Goal: Find specific page/section

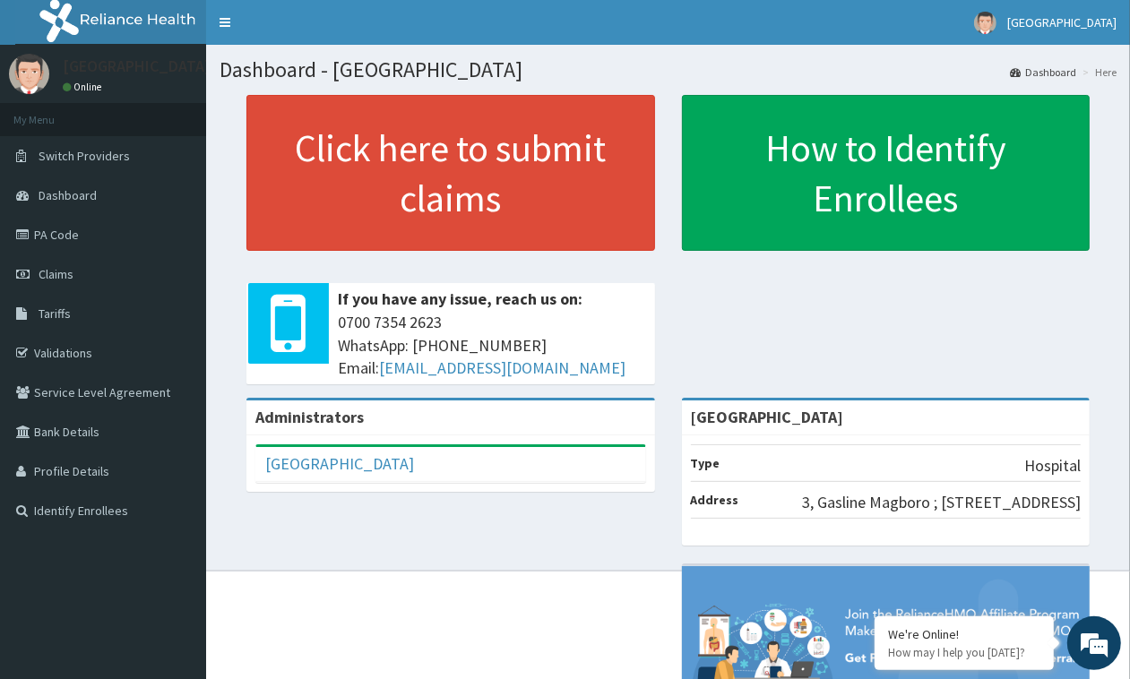
click at [56, 315] on span "Tariffs" at bounding box center [55, 314] width 32 height 16
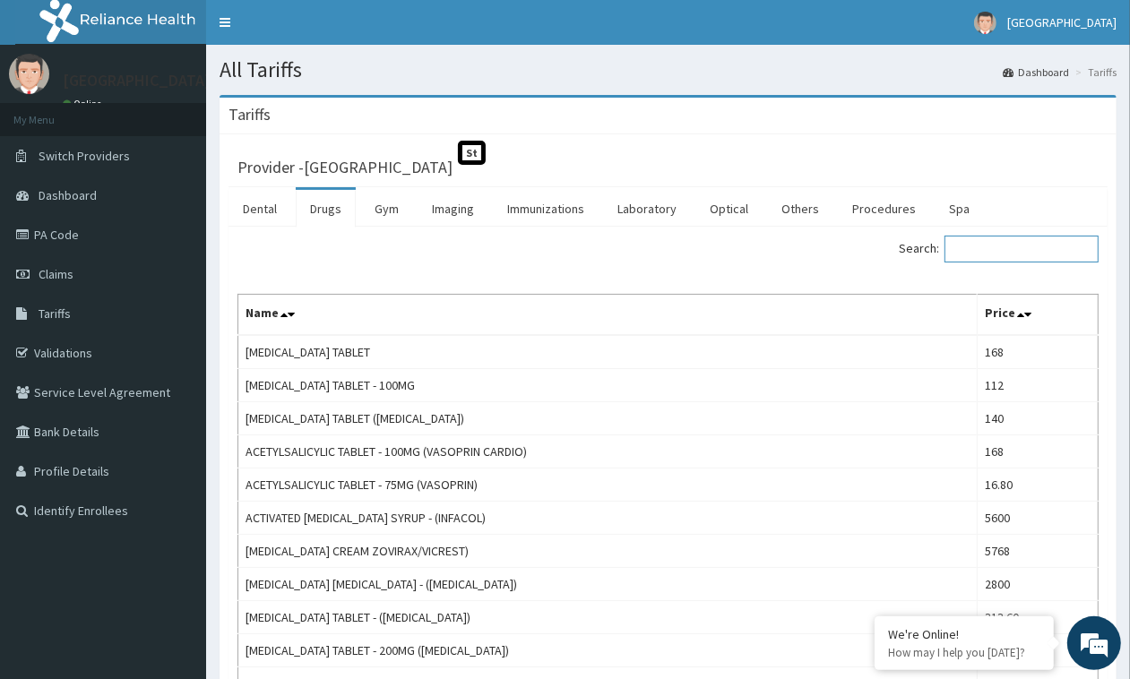
click at [995, 253] on input "Search:" at bounding box center [1022, 249] width 154 height 27
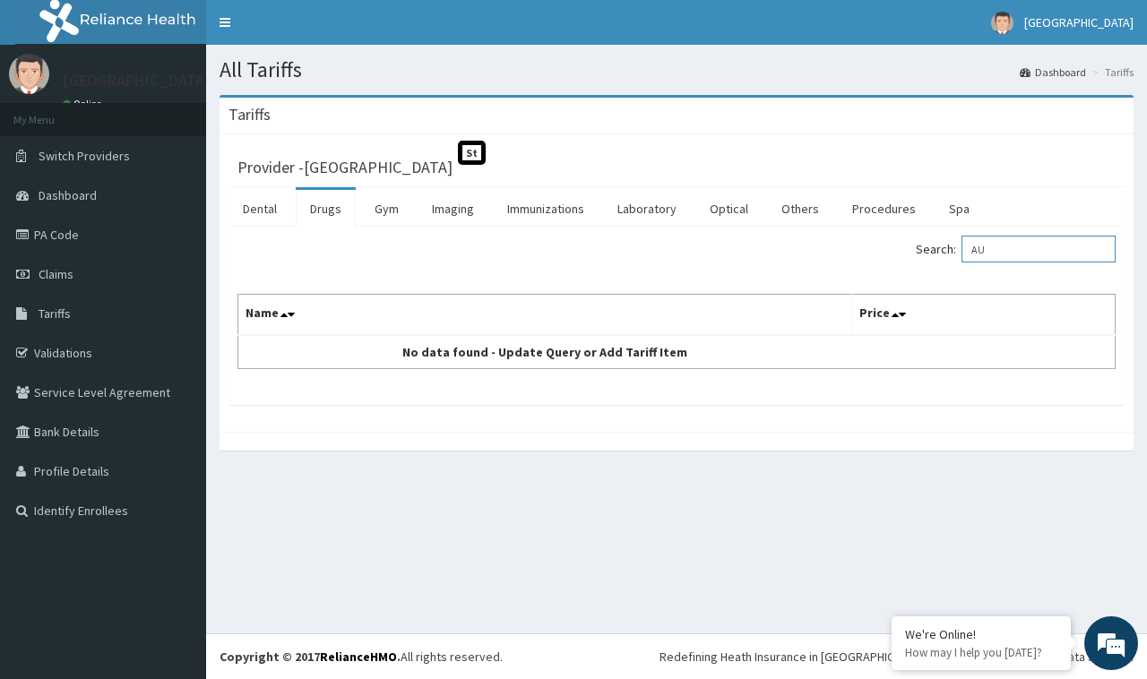
type input "A"
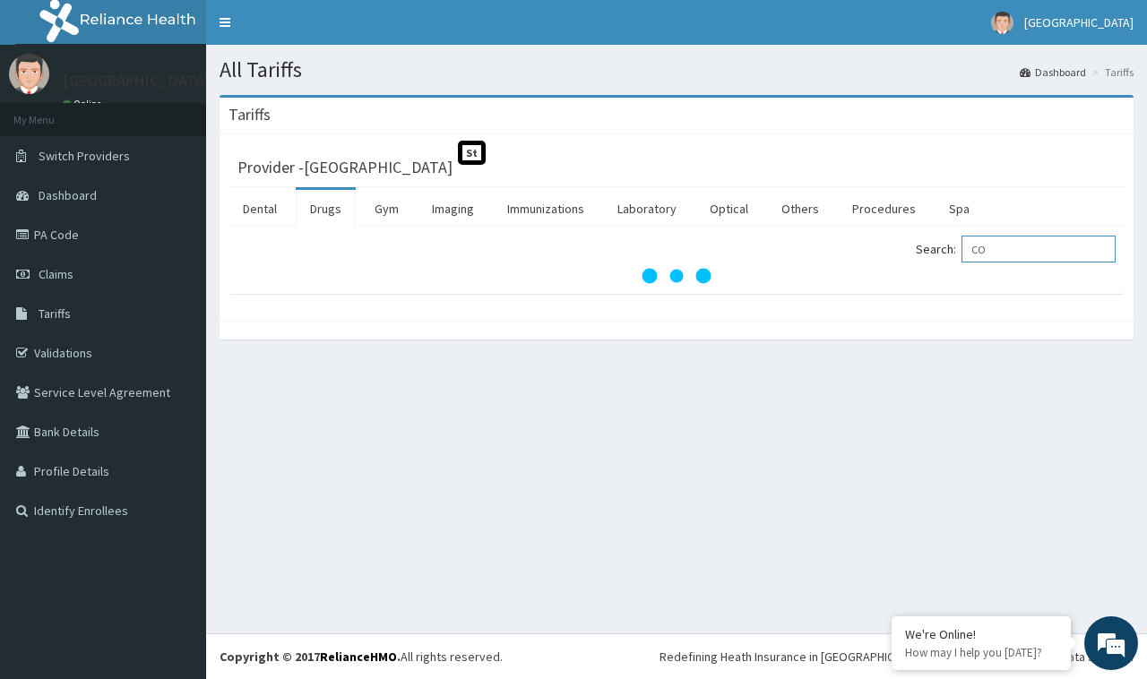
type input "C"
type input "AUGMEN"
